Goal: Transaction & Acquisition: Purchase product/service

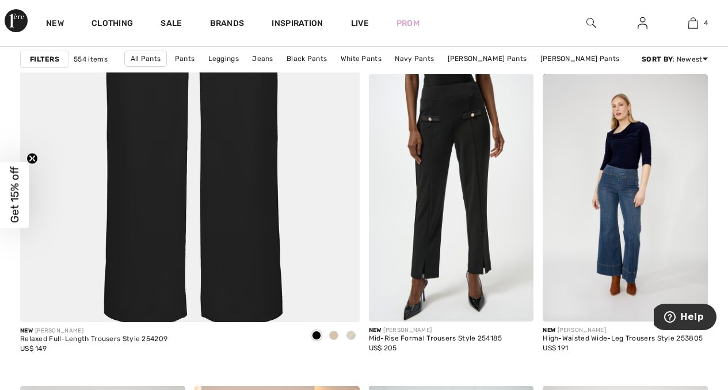
scroll to position [2862, 0]
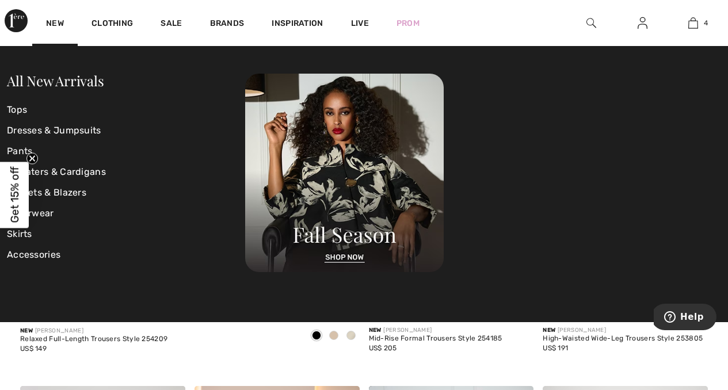
click at [18, 17] on img at bounding box center [16, 20] width 23 height 23
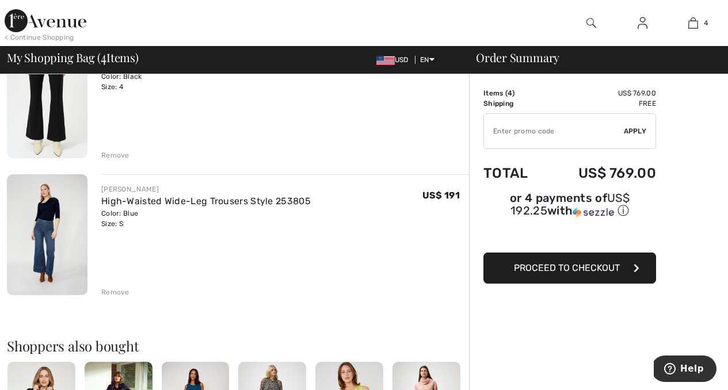
scroll to position [407, 0]
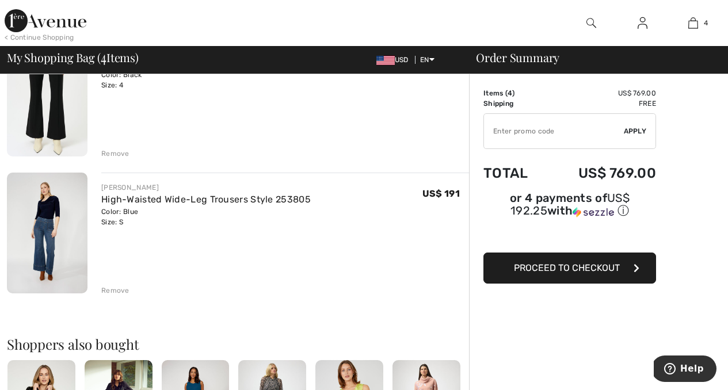
click at [116, 290] on div "Remove" at bounding box center [115, 290] width 28 height 10
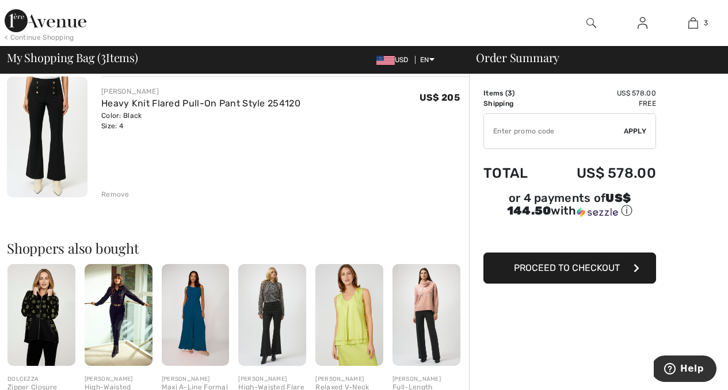
scroll to position [367, 0]
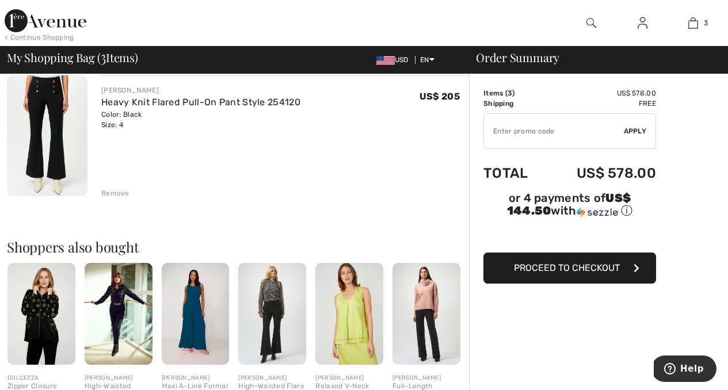
click at [120, 194] on div "Remove" at bounding box center [115, 193] width 28 height 10
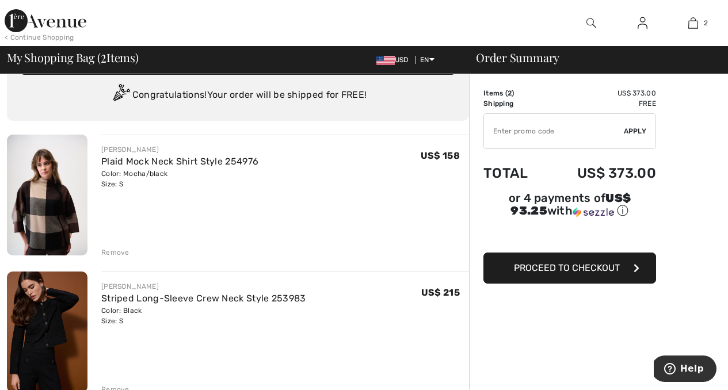
scroll to position [32, 0]
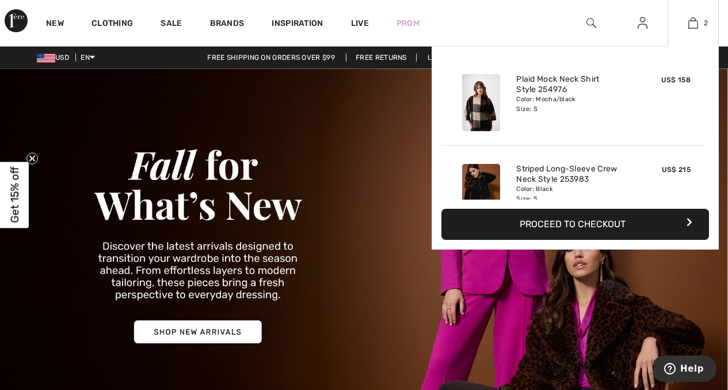
click at [564, 225] on button "Proceed to Checkout" at bounding box center [574, 224] width 267 height 31
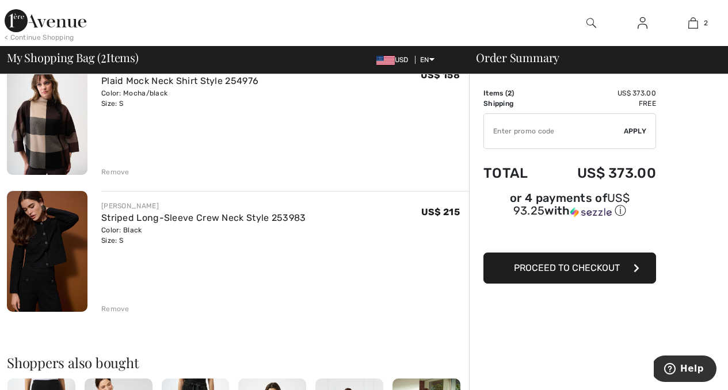
scroll to position [284, 0]
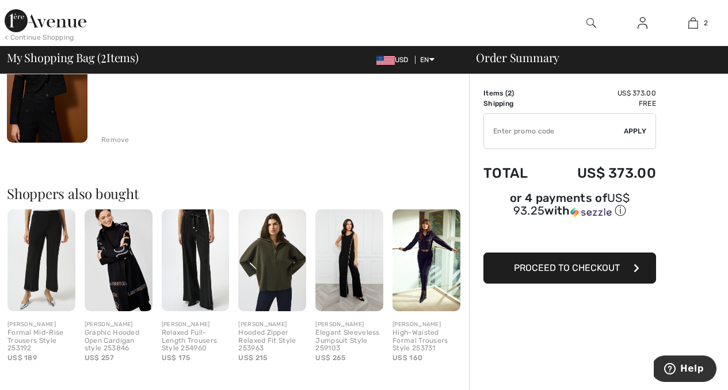
click at [556, 262] on span "Proceed to Checkout" at bounding box center [567, 267] width 106 height 11
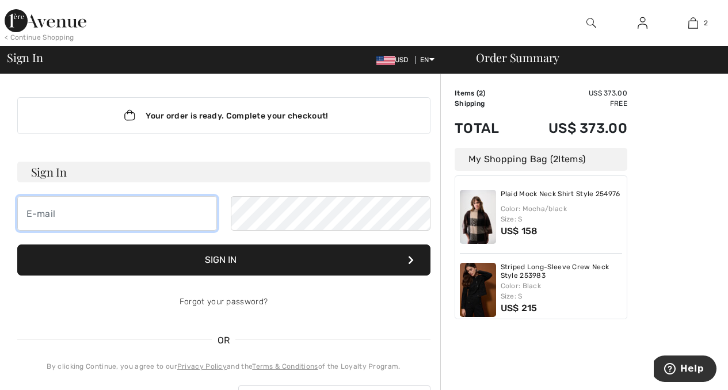
type input "[EMAIL_ADDRESS][DOMAIN_NAME]"
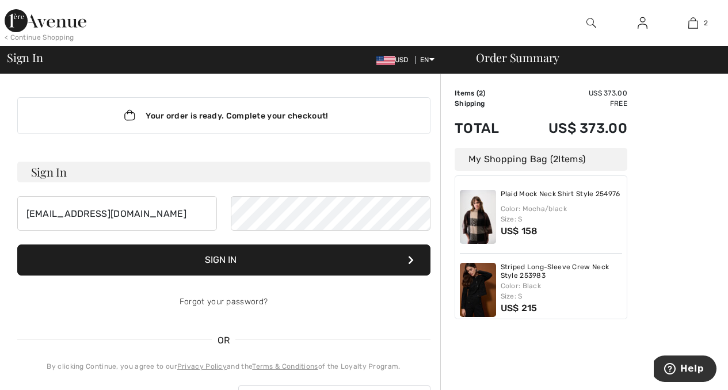
click at [217, 256] on button "Sign In" at bounding box center [223, 259] width 413 height 31
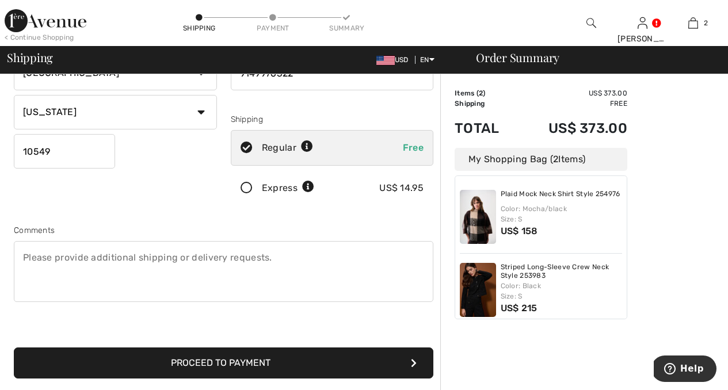
scroll to position [171, 0]
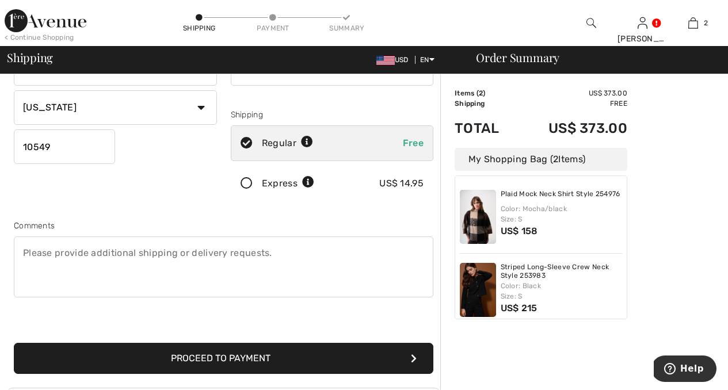
click at [356, 355] on button "Proceed to Payment" at bounding box center [223, 358] width 419 height 31
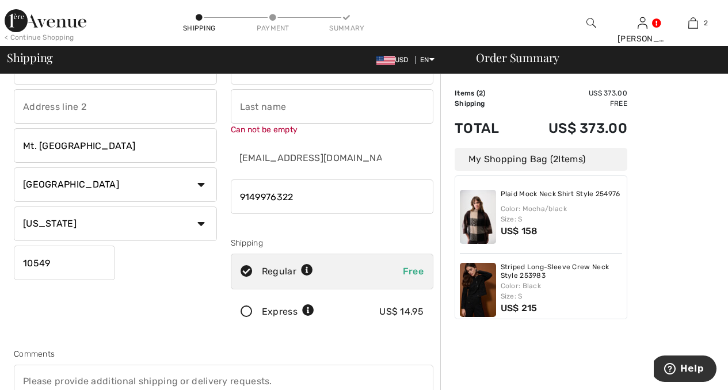
scroll to position [52, 0]
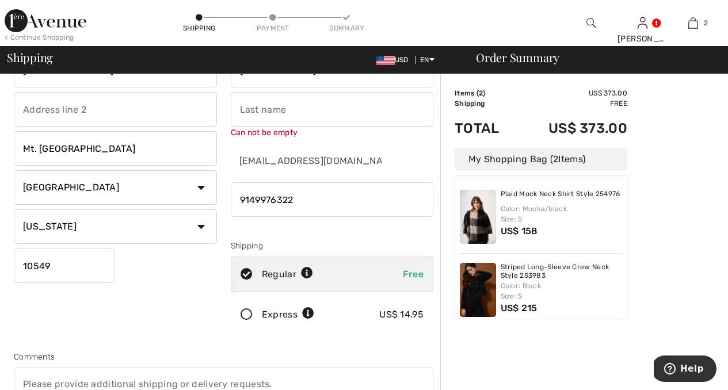
click at [338, 118] on input "text" at bounding box center [332, 109] width 203 height 35
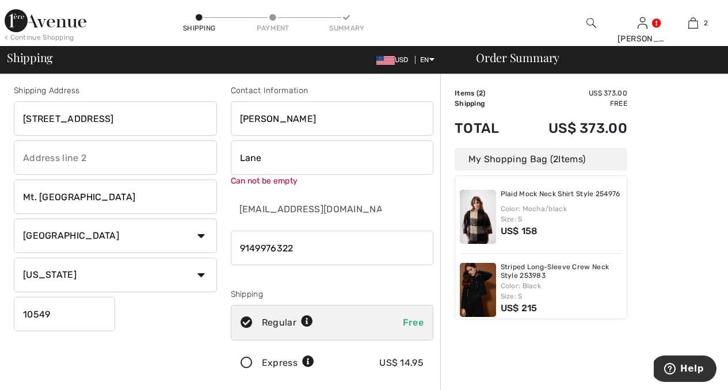
scroll to position [21, 0]
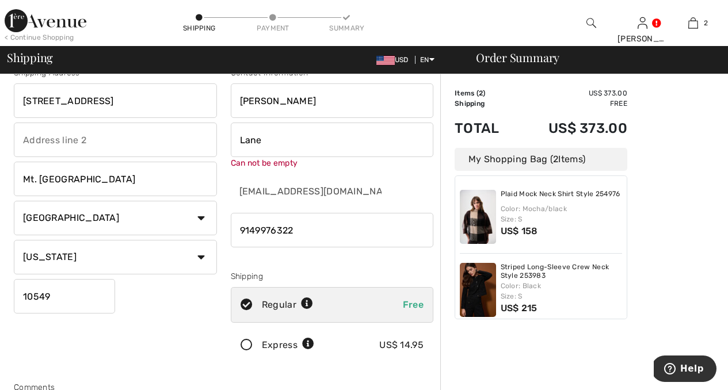
type input "Lane"
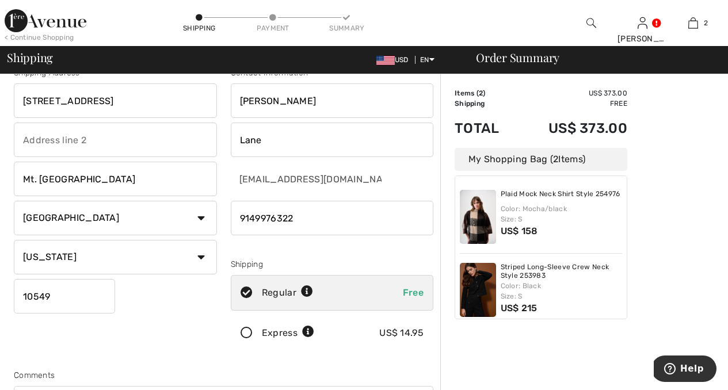
click at [295, 231] on input "phone" at bounding box center [332, 218] width 203 height 35
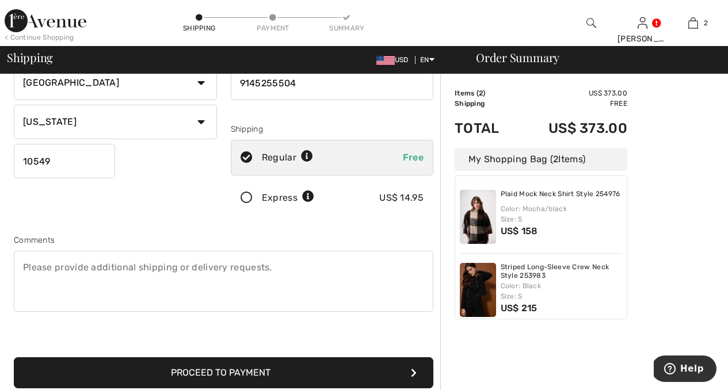
scroll to position [154, 0]
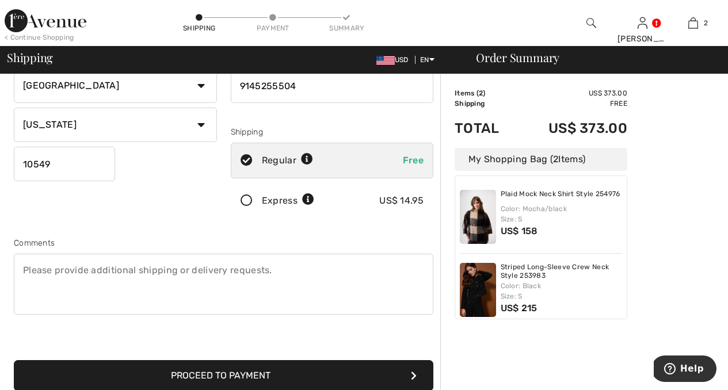
type input "9145255504"
click at [271, 373] on button "Proceed to Payment" at bounding box center [223, 375] width 419 height 31
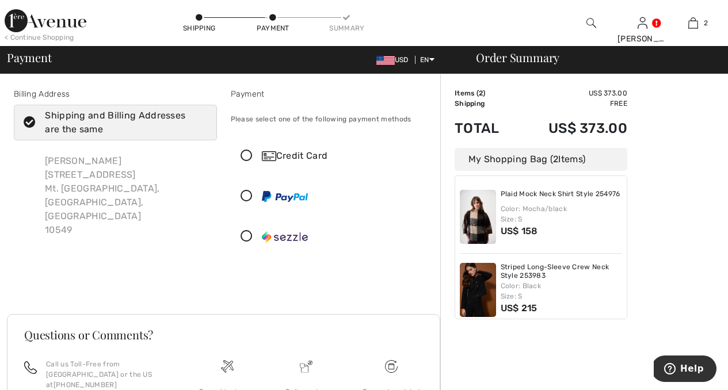
click at [243, 155] on icon at bounding box center [246, 156] width 30 height 12
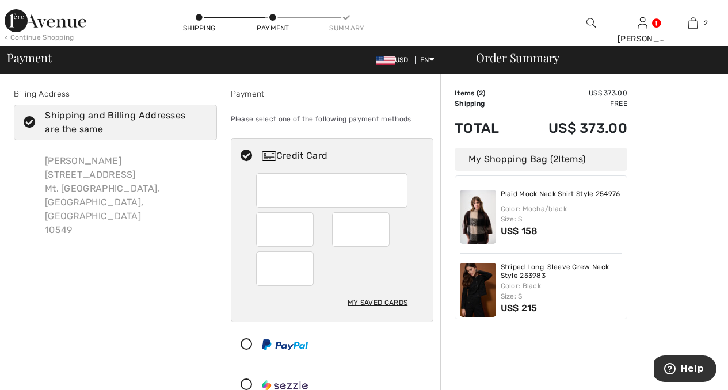
click at [407, 279] on div "My Saved Cards" at bounding box center [332, 247] width 202 height 148
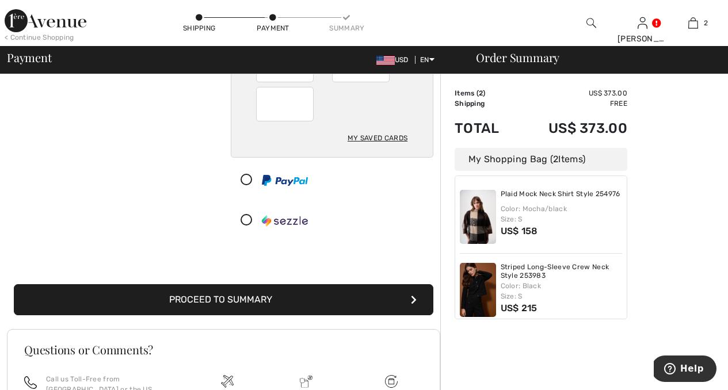
scroll to position [164, 0]
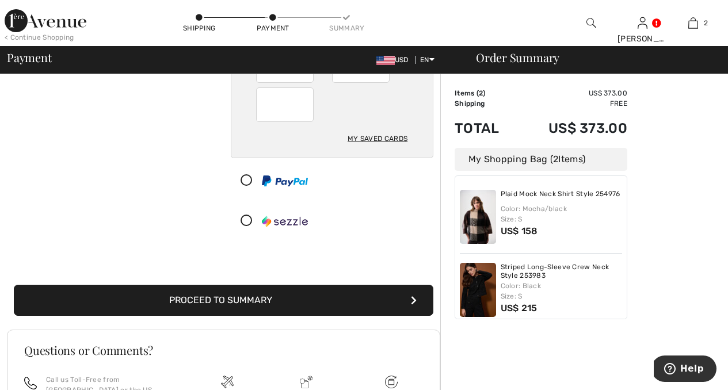
click at [289, 305] on button "Proceed to Summary" at bounding box center [223, 300] width 419 height 31
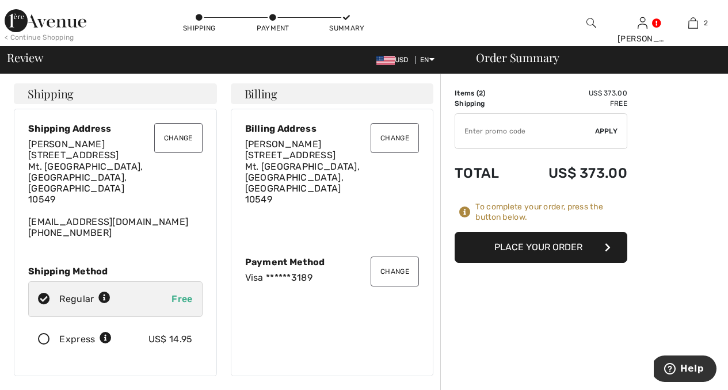
click at [543, 244] on button "Place Your Order" at bounding box center [540, 247] width 173 height 31
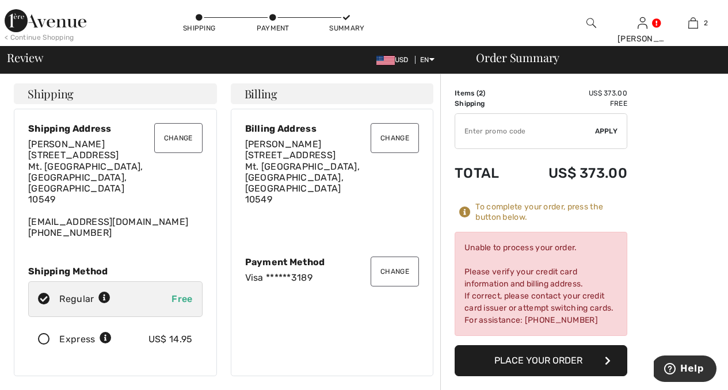
click at [403, 258] on button "Change" at bounding box center [394, 272] width 48 height 30
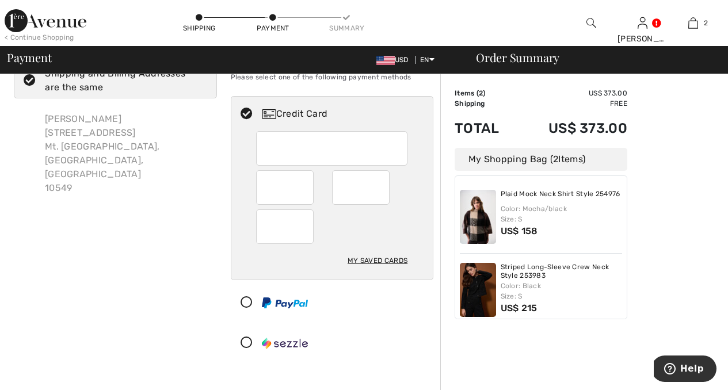
click at [363, 255] on div "My Saved Cards" at bounding box center [377, 261] width 60 height 20
radio input "true"
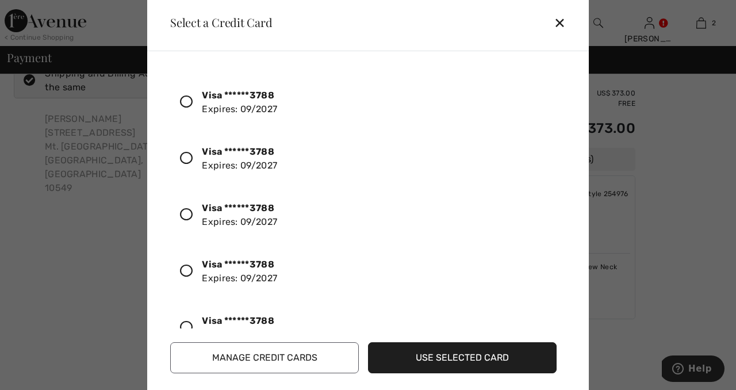
click at [185, 100] on icon at bounding box center [186, 101] width 13 height 13
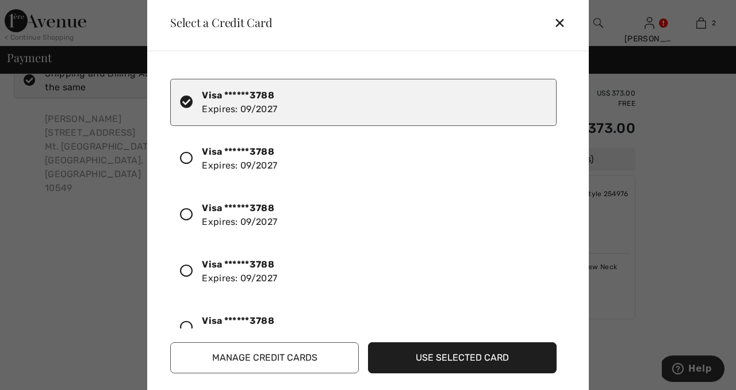
click at [427, 357] on button "Use Selected Card" at bounding box center [462, 357] width 189 height 31
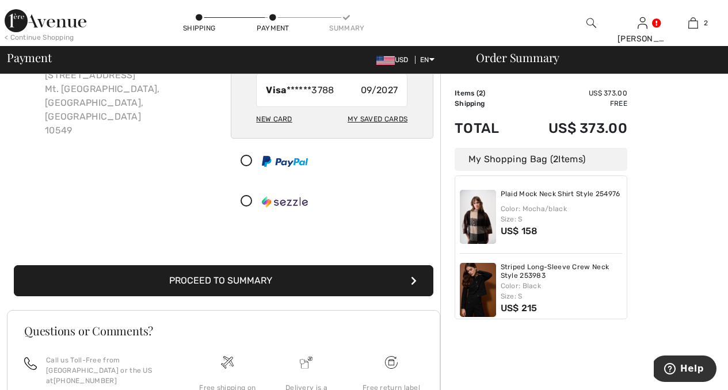
scroll to position [101, 0]
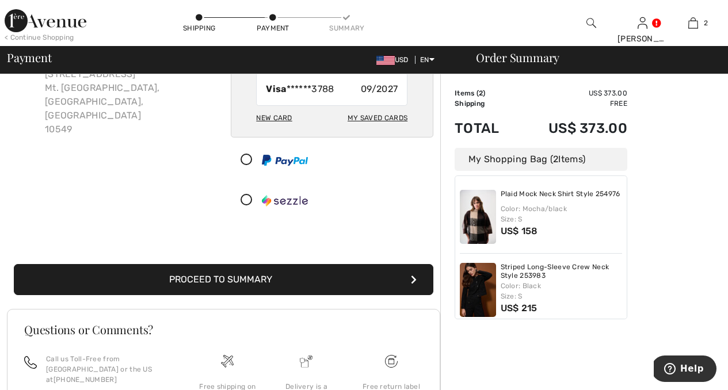
click at [374, 278] on button "Proceed to Summary" at bounding box center [223, 279] width 419 height 31
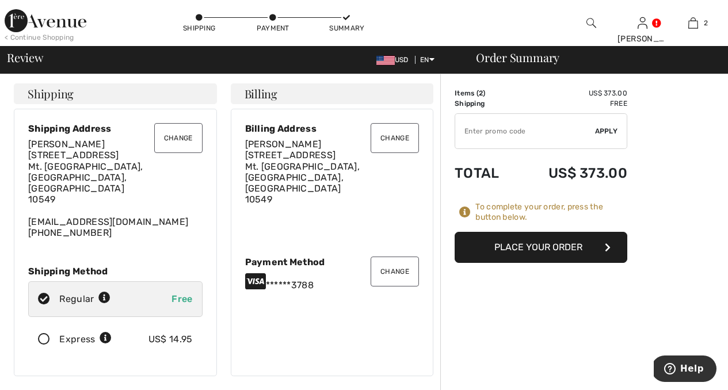
click at [468, 246] on button "Place Your Order" at bounding box center [540, 247] width 173 height 31
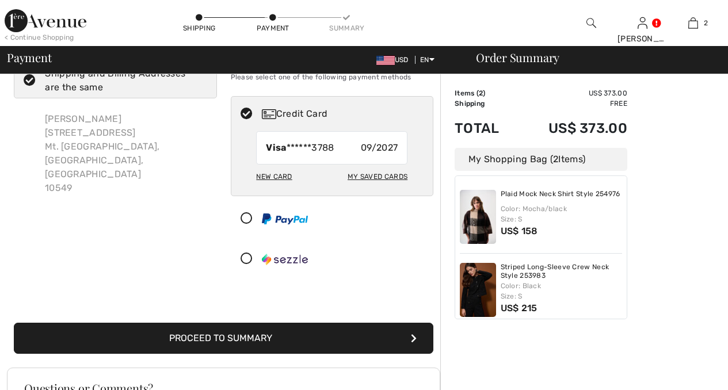
scroll to position [42, 0]
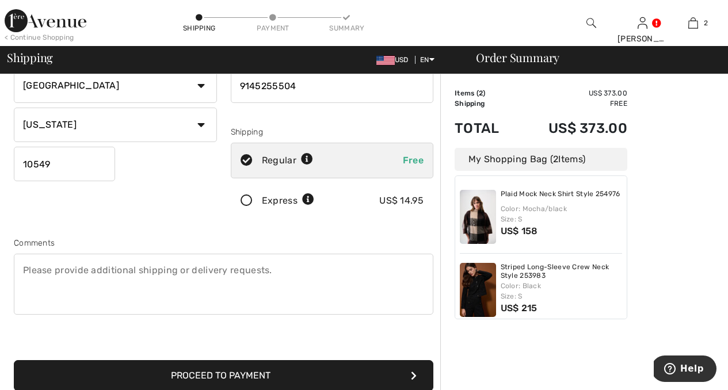
click at [303, 84] on input "phone" at bounding box center [332, 85] width 203 height 35
type input "9149975322"
click at [252, 374] on button "Proceed to Payment" at bounding box center [223, 375] width 419 height 31
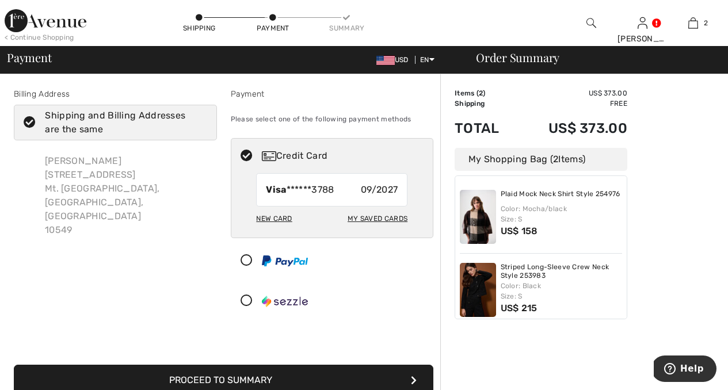
click at [361, 194] on span "09/2027" at bounding box center [379, 190] width 37 height 14
radio input "true"
click at [289, 385] on button "Proceed to Summary" at bounding box center [223, 380] width 419 height 31
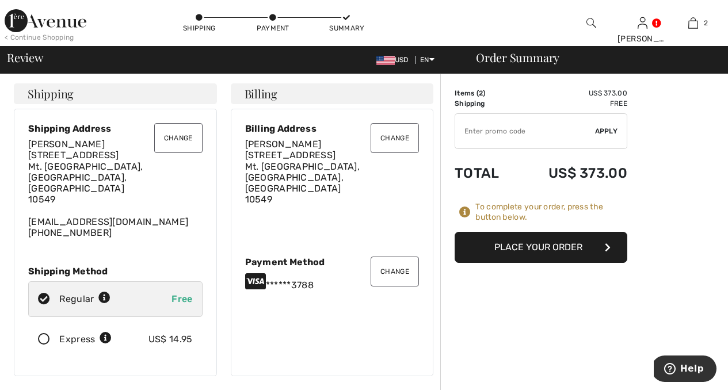
click at [470, 248] on button "Place Your Order" at bounding box center [540, 247] width 173 height 31
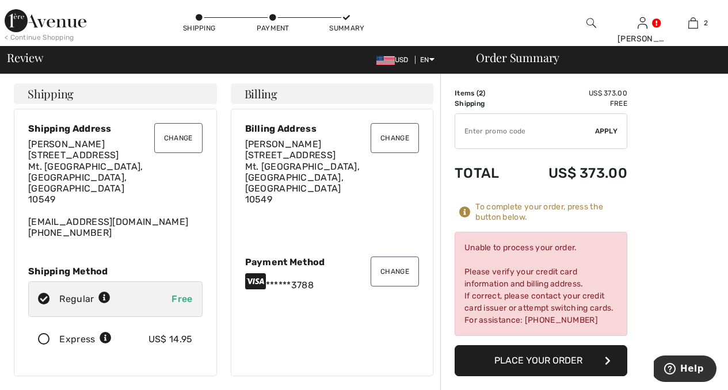
click at [396, 259] on button "Change" at bounding box center [394, 272] width 48 height 30
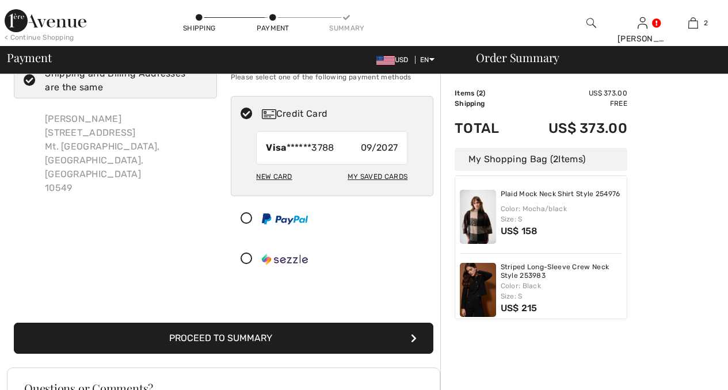
scroll to position [42, 0]
click at [363, 175] on div "My Saved Cards" at bounding box center [377, 177] width 60 height 20
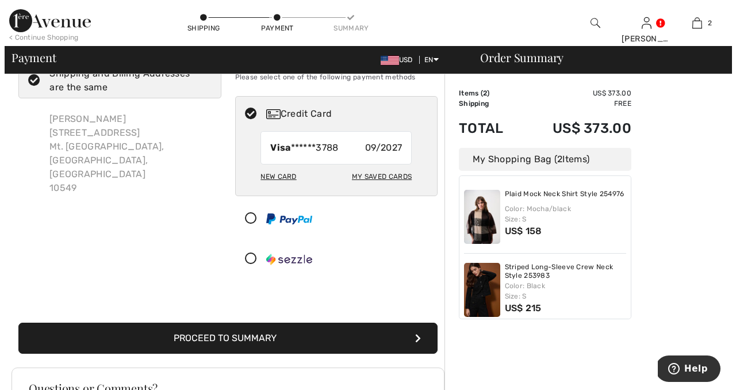
scroll to position [0, 0]
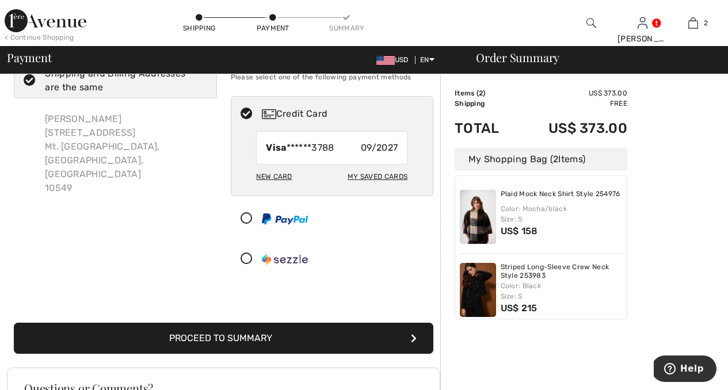
radio input "true"
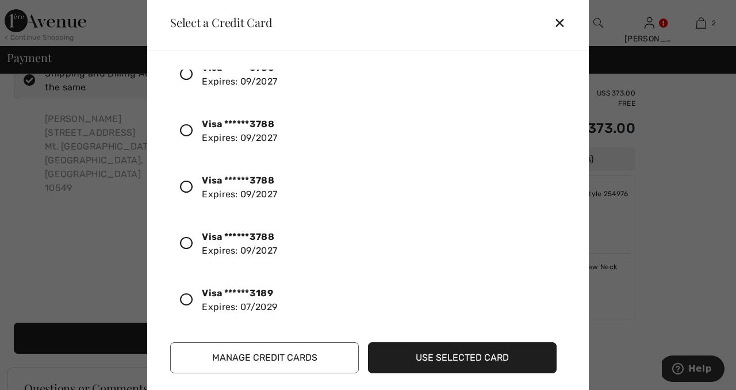
scroll to position [86, 0]
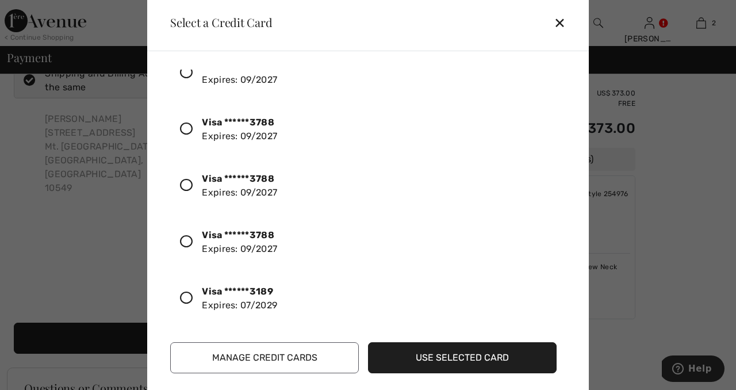
click at [189, 296] on icon at bounding box center [186, 298] width 13 height 13
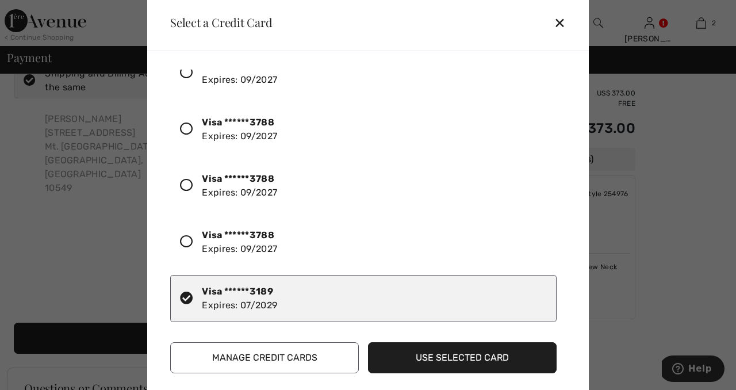
click at [460, 357] on button "Use Selected Card" at bounding box center [462, 357] width 189 height 31
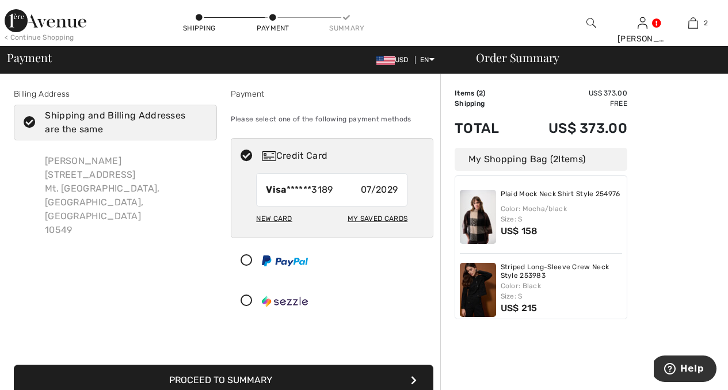
click at [353, 384] on button "Proceed to Summary" at bounding box center [223, 380] width 419 height 31
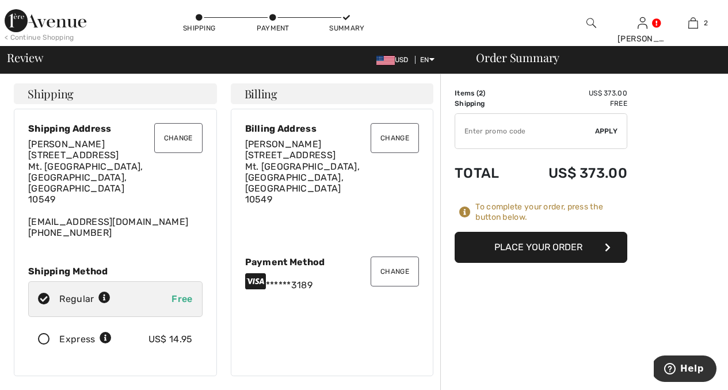
click at [548, 247] on button "Place Your Order" at bounding box center [540, 247] width 173 height 31
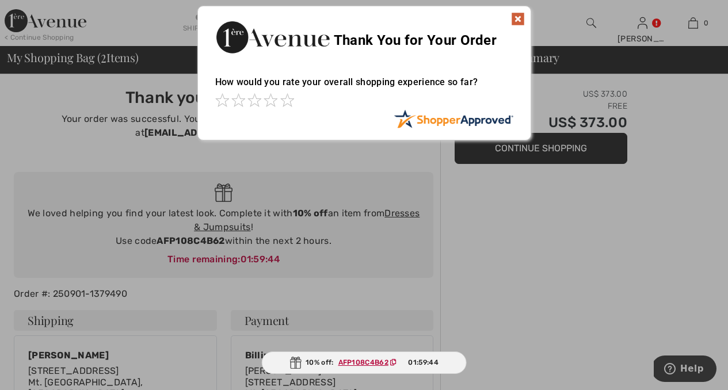
click at [516, 17] on img at bounding box center [518, 19] width 14 height 14
